Goal: Navigation & Orientation: Find specific page/section

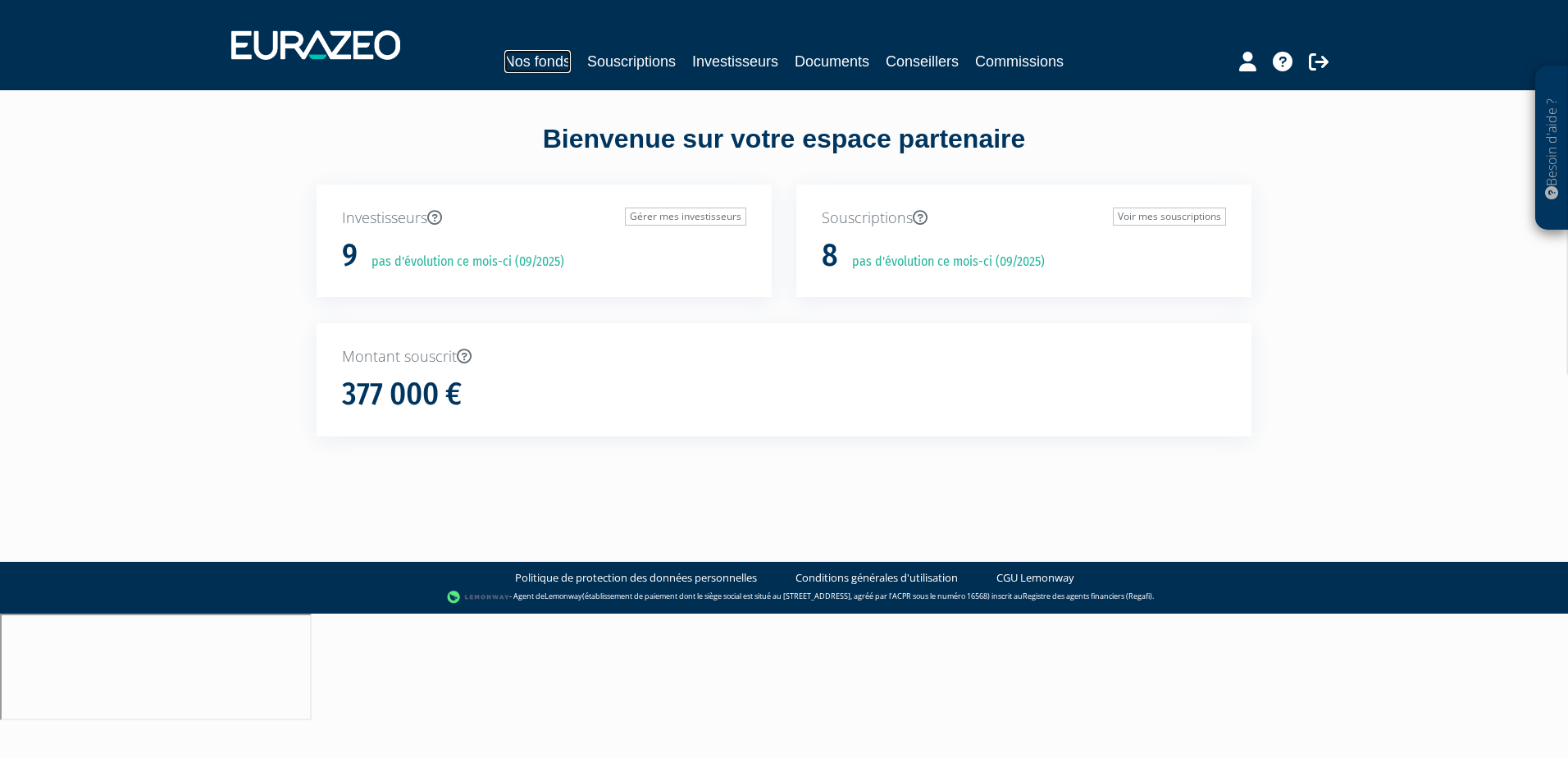
click at [542, 54] on link "Nos fonds" at bounding box center [537, 61] width 67 height 23
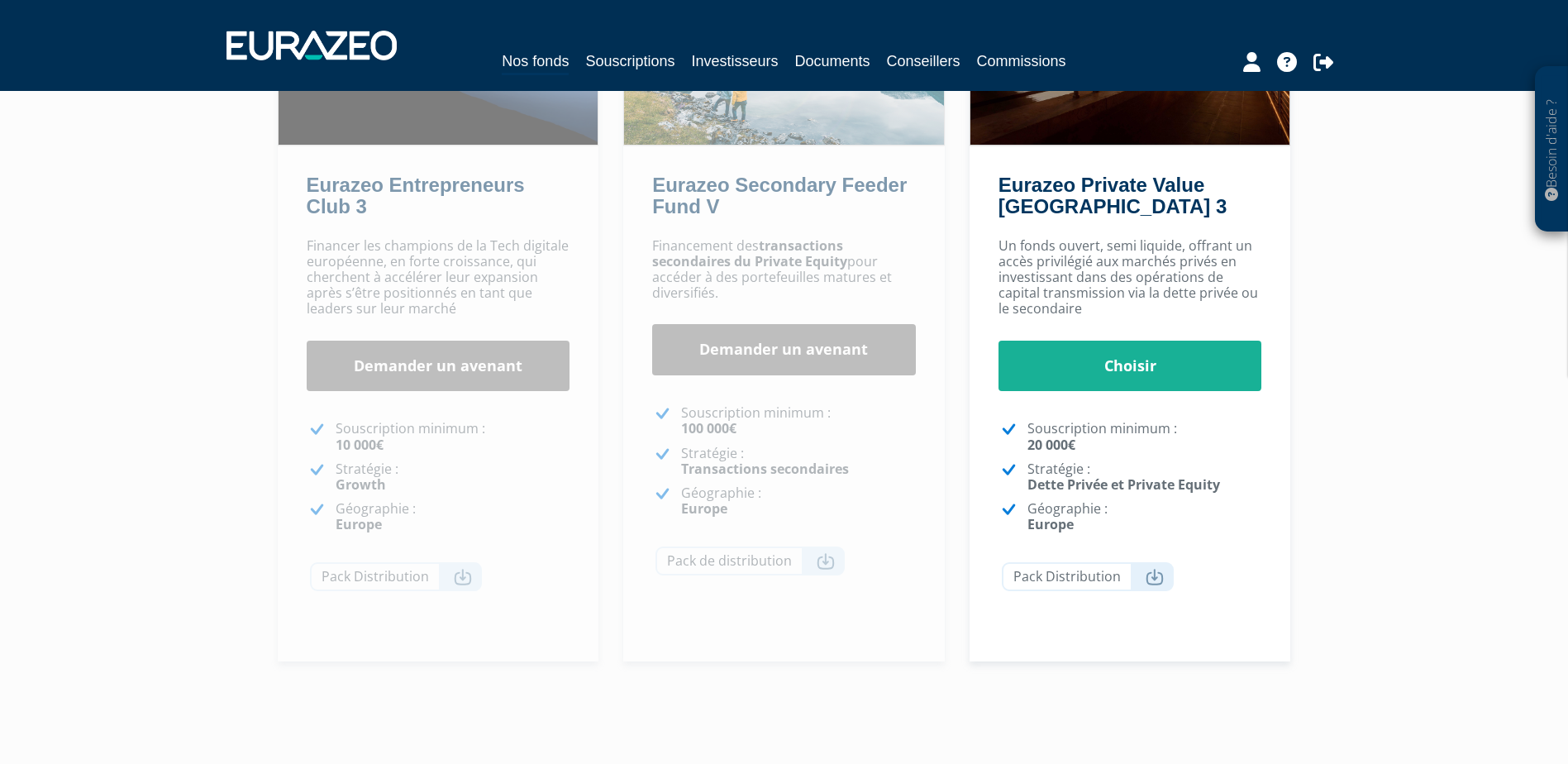
scroll to position [331, 0]
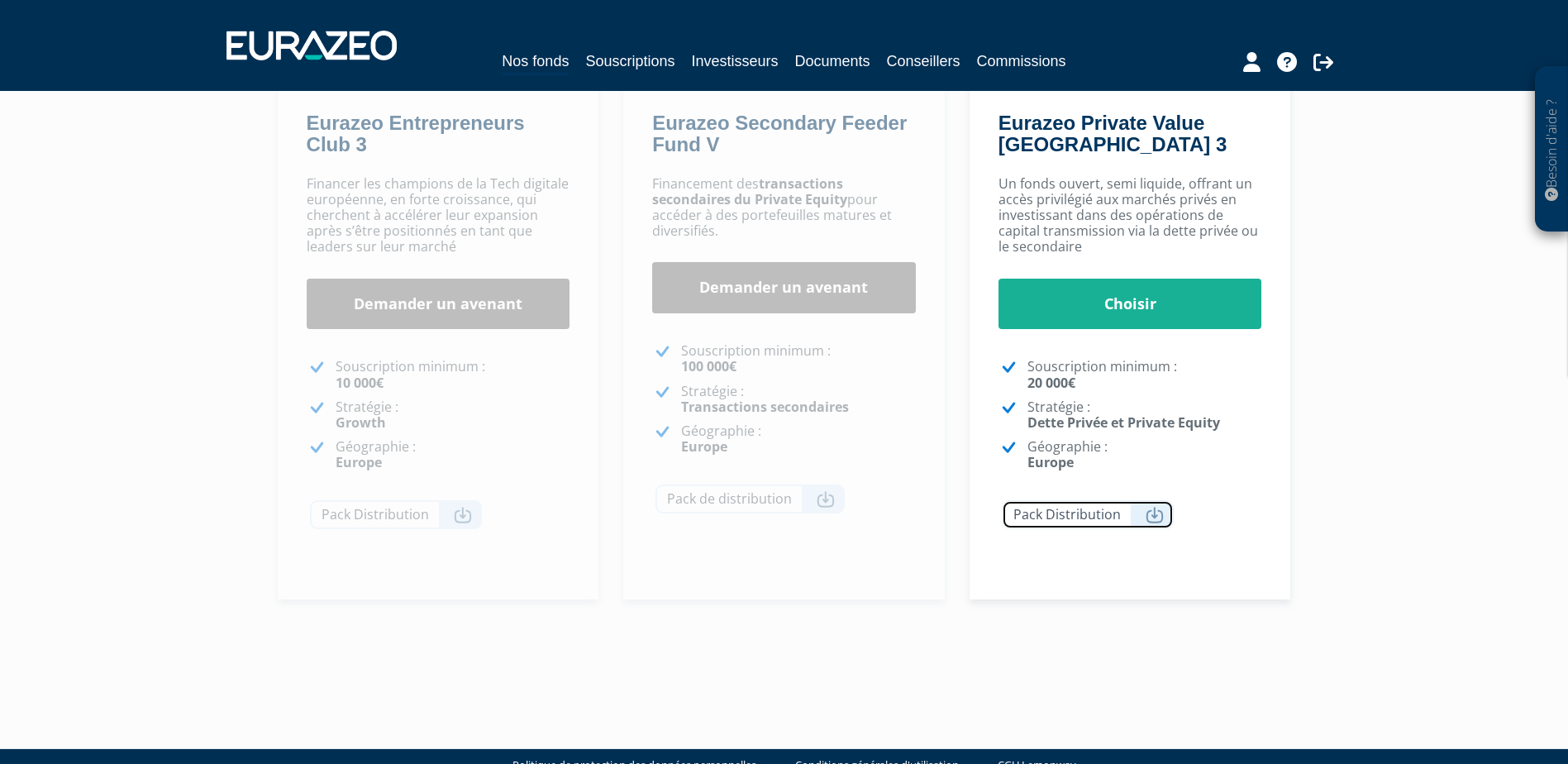
click at [1080, 517] on link "Pack Distribution" at bounding box center [1087, 514] width 172 height 29
click at [1481, 431] on div "Besoin d'aide ? × J'ai besoin d'aide Si vous avez une question à propos du fonc…" at bounding box center [784, 175] width 1568 height 1013
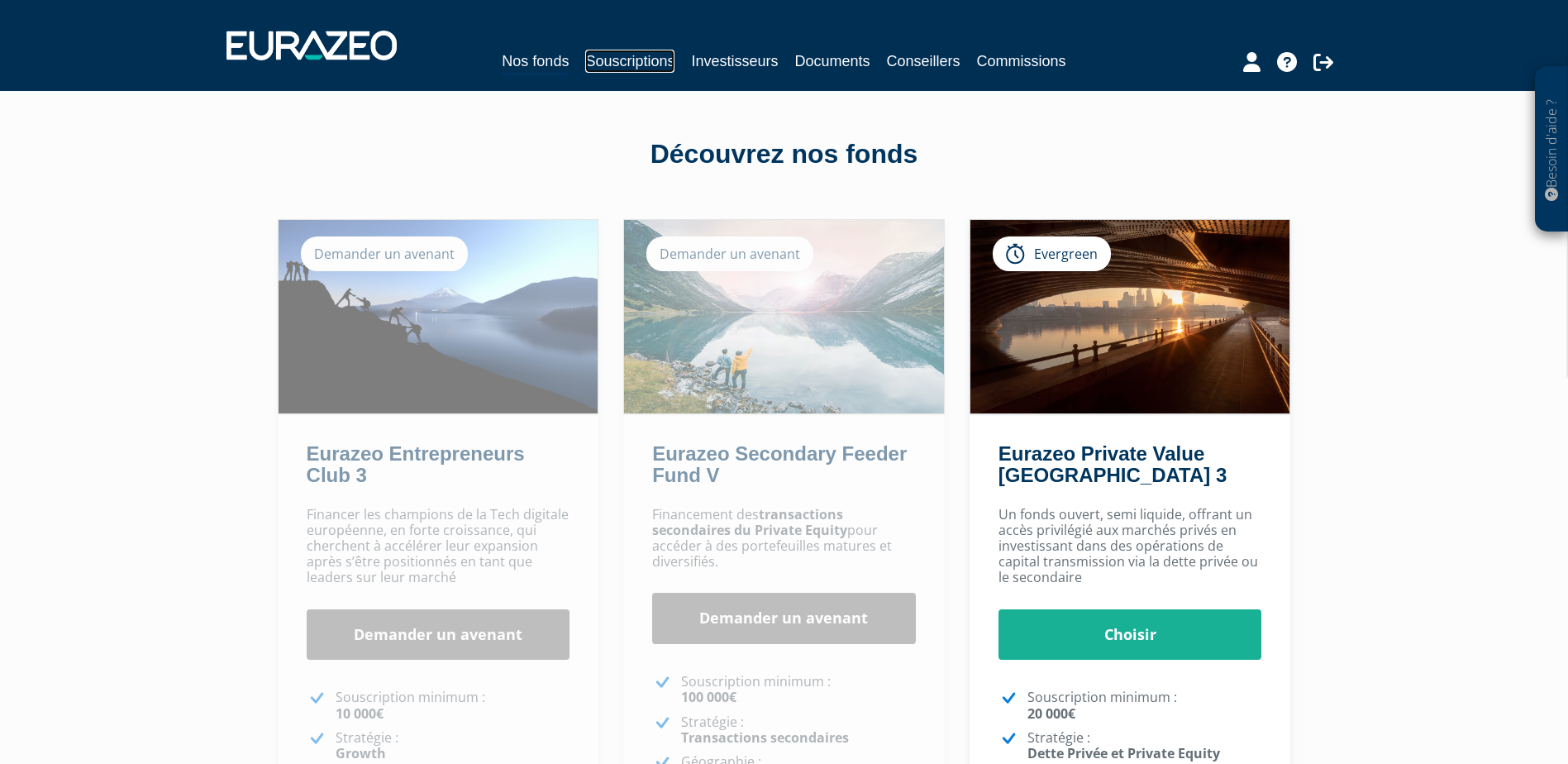
click at [624, 57] on link "Souscriptions" at bounding box center [629, 61] width 90 height 24
